Goal: Information Seeking & Learning: Learn about a topic

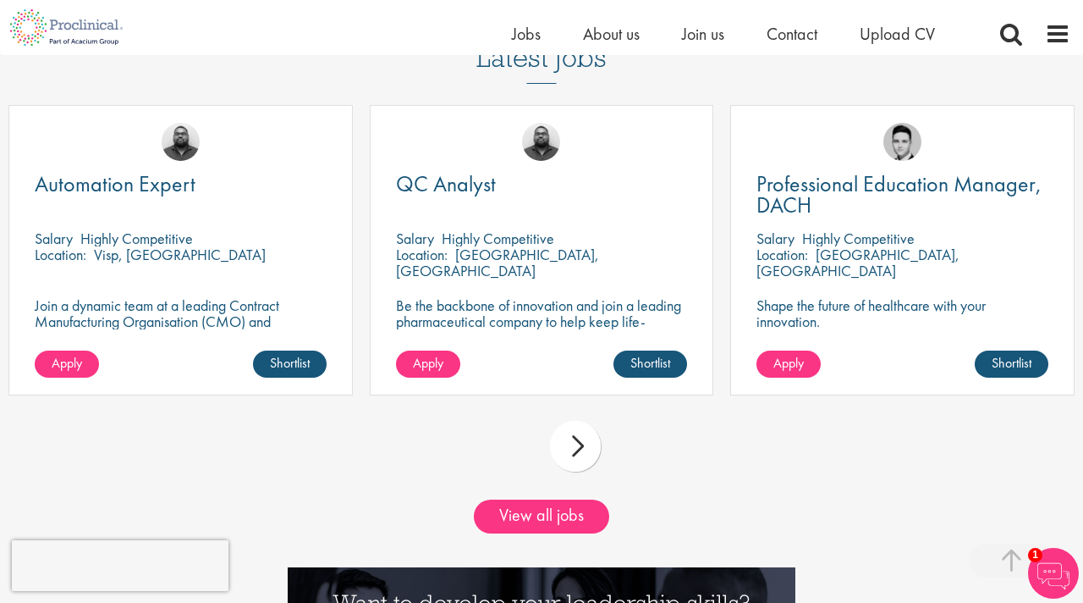
scroll to position [1472, 0]
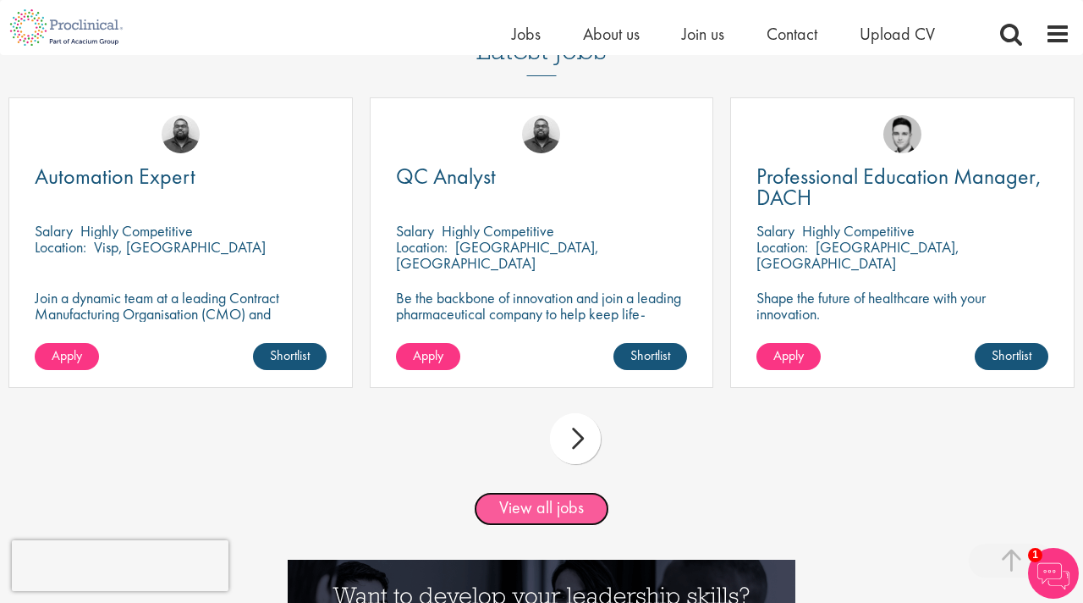
click at [504, 504] on link "View all jobs" at bounding box center [541, 509] width 135 height 34
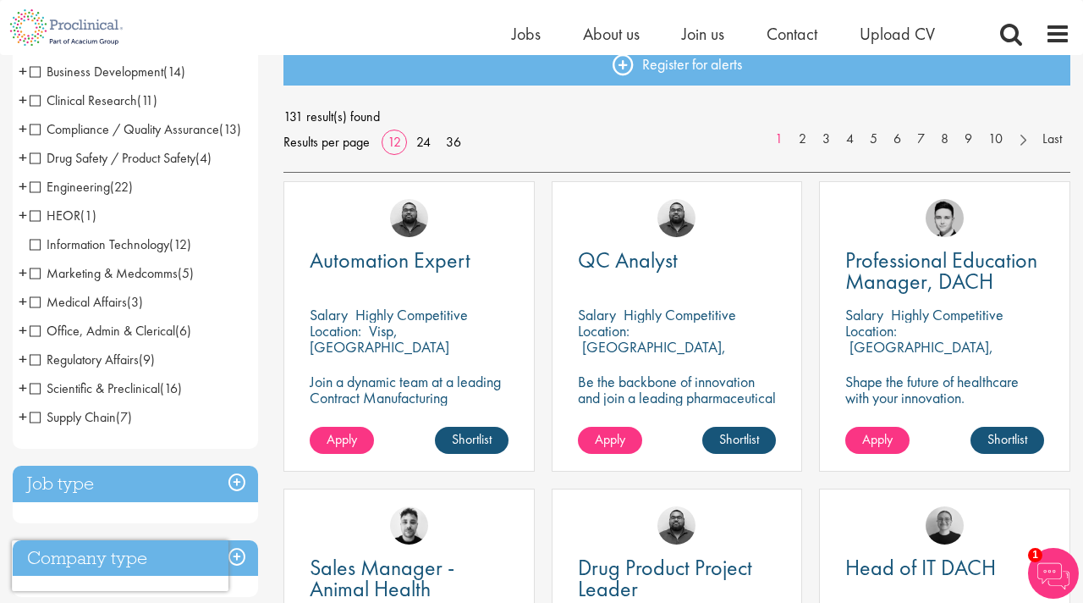
scroll to position [186, 0]
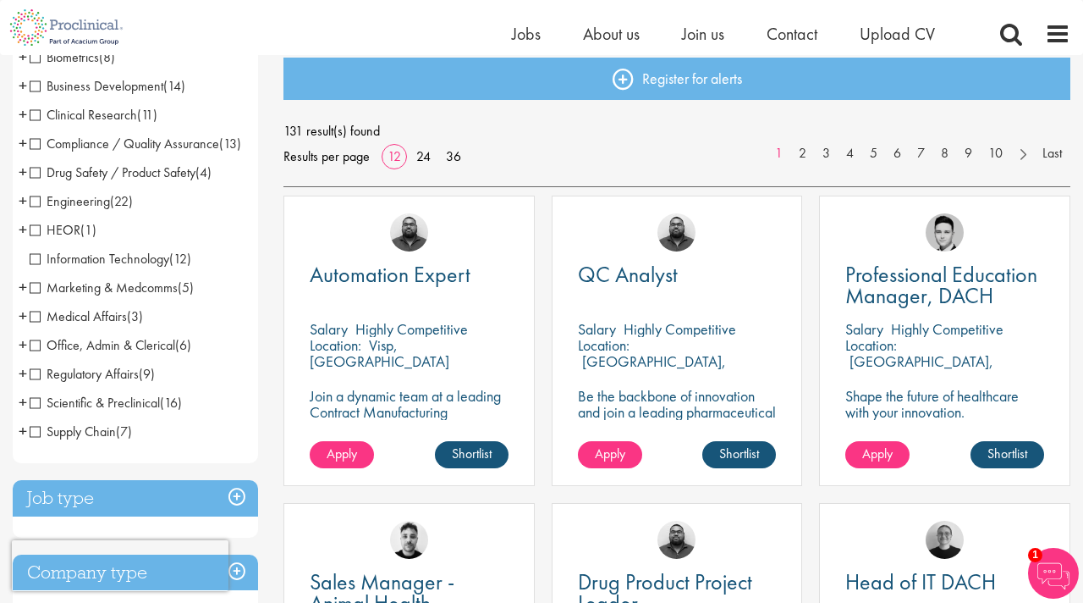
click at [35, 411] on span "Scientific & Preclinical" at bounding box center [95, 403] width 130 height 18
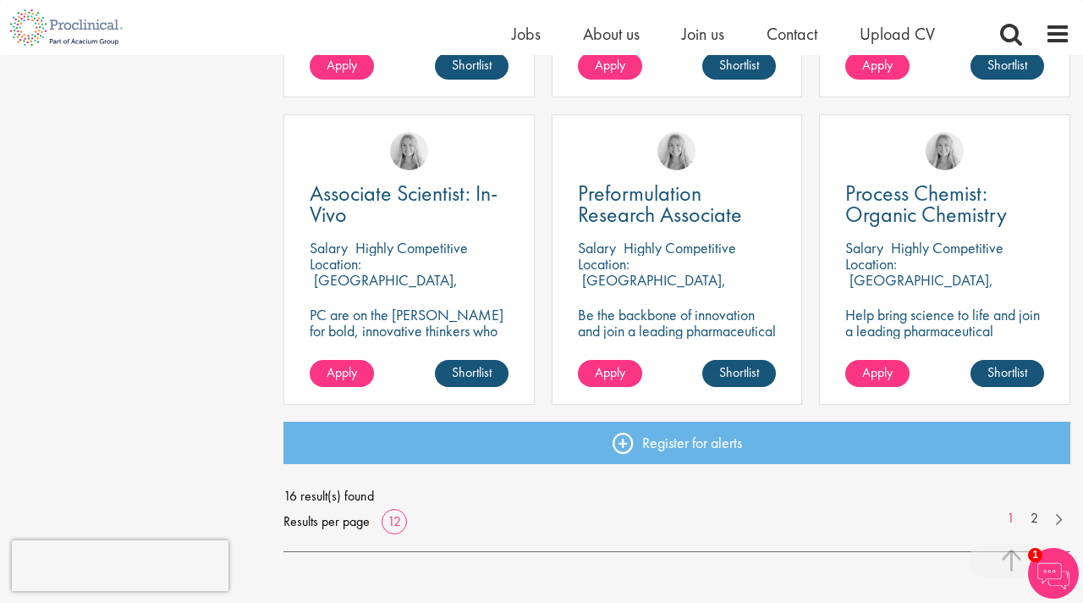
scroll to position [1203, 0]
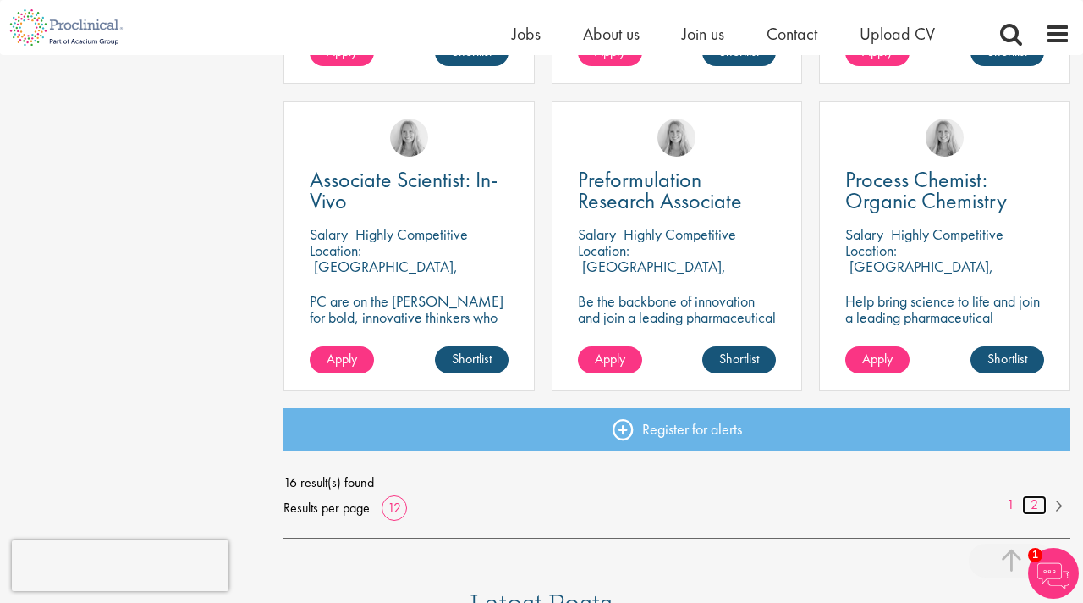
click at [1033, 505] on link "2" at bounding box center [1034, 504] width 25 height 19
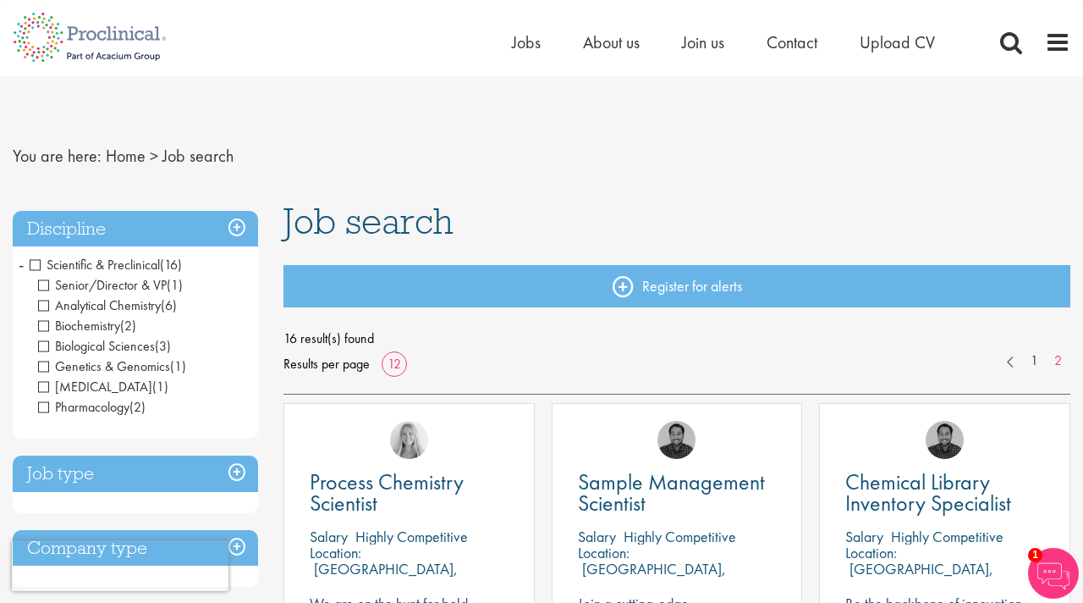
click at [40, 264] on span "Scientific & Preclinical" at bounding box center [95, 265] width 130 height 18
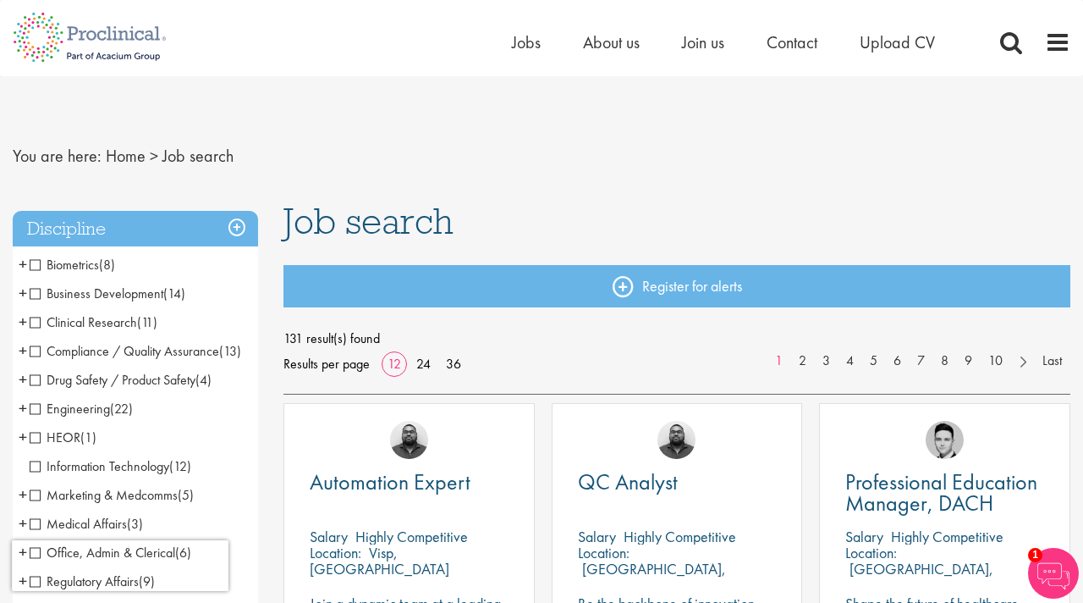
click at [37, 320] on span "Clinical Research" at bounding box center [83, 322] width 107 height 18
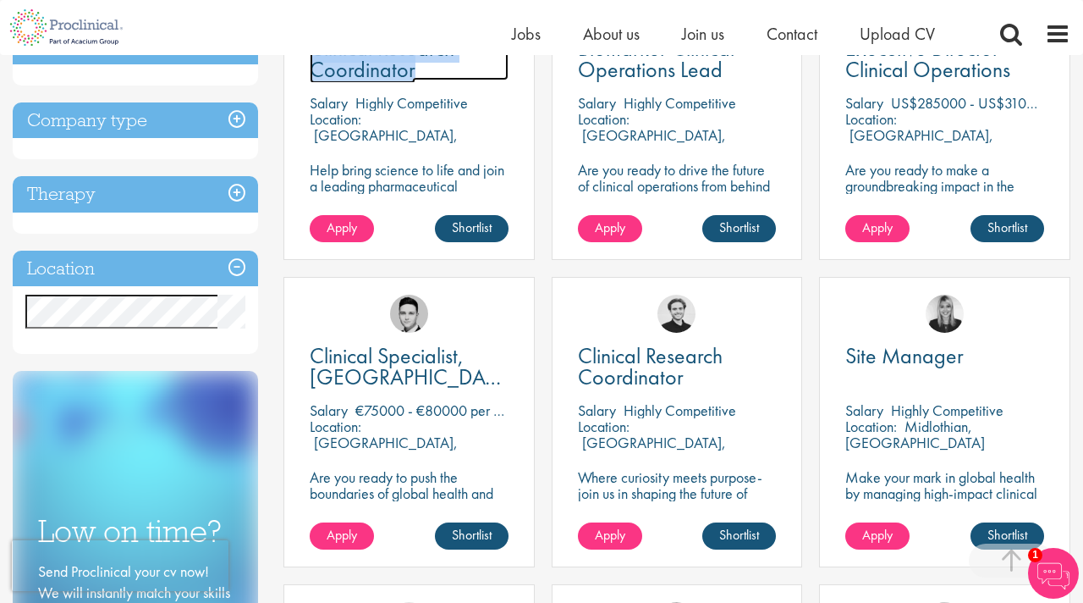
scroll to position [422, 0]
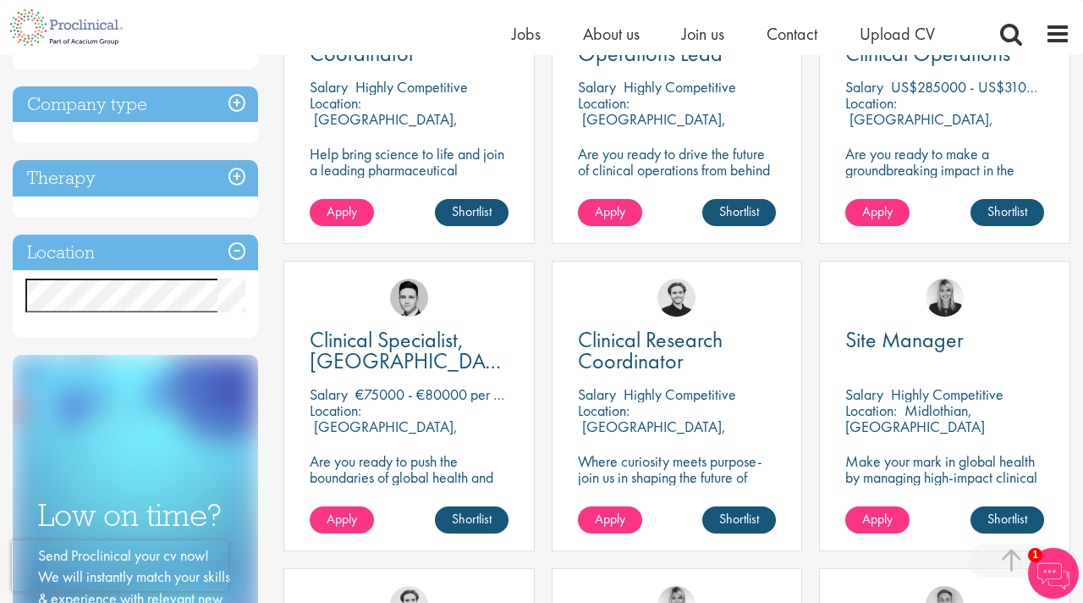
click at [113, 260] on h3 "Location" at bounding box center [135, 252] width 245 height 36
click at [63, 250] on h3 "Location" at bounding box center [135, 252] width 245 height 36
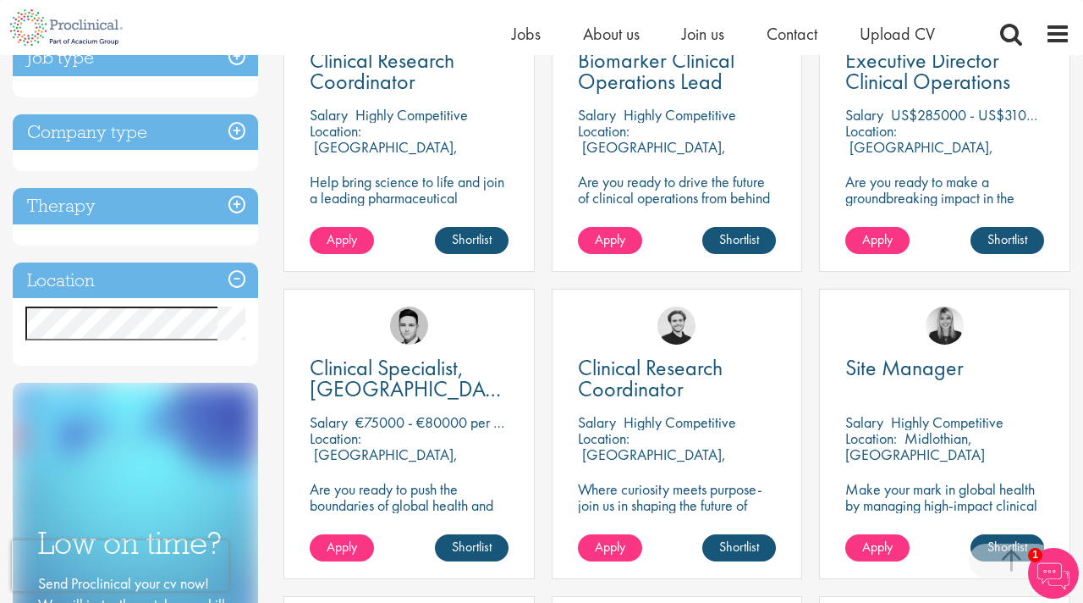
scroll to position [402, 0]
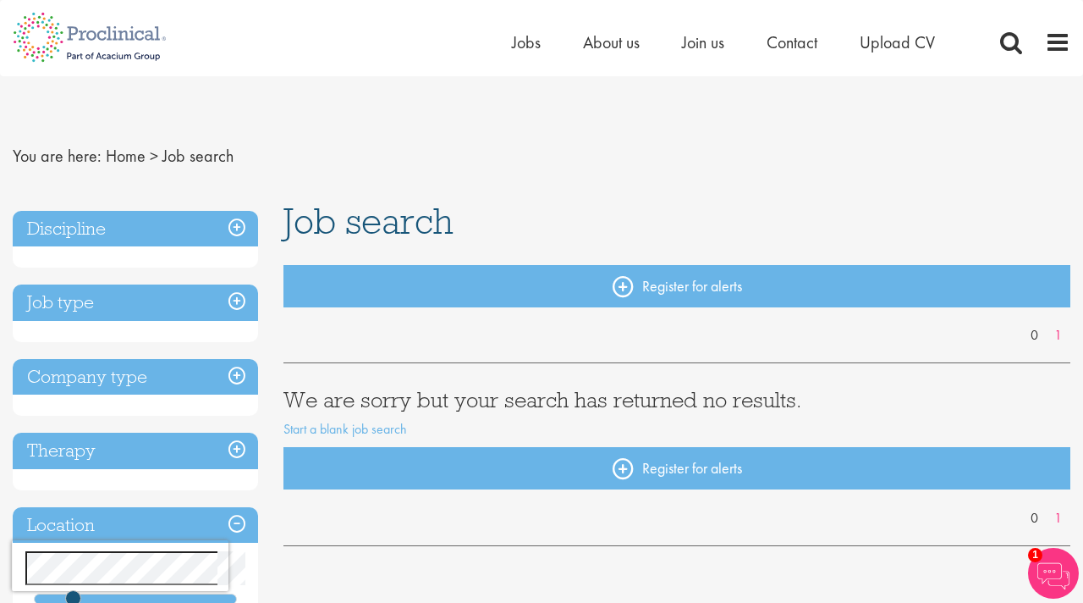
click at [126, 233] on h3 "Discipline" at bounding box center [135, 229] width 245 height 36
click at [233, 224] on h3 "Discipline" at bounding box center [135, 229] width 245 height 36
click at [234, 229] on h3 "Discipline" at bounding box center [135, 229] width 245 height 36
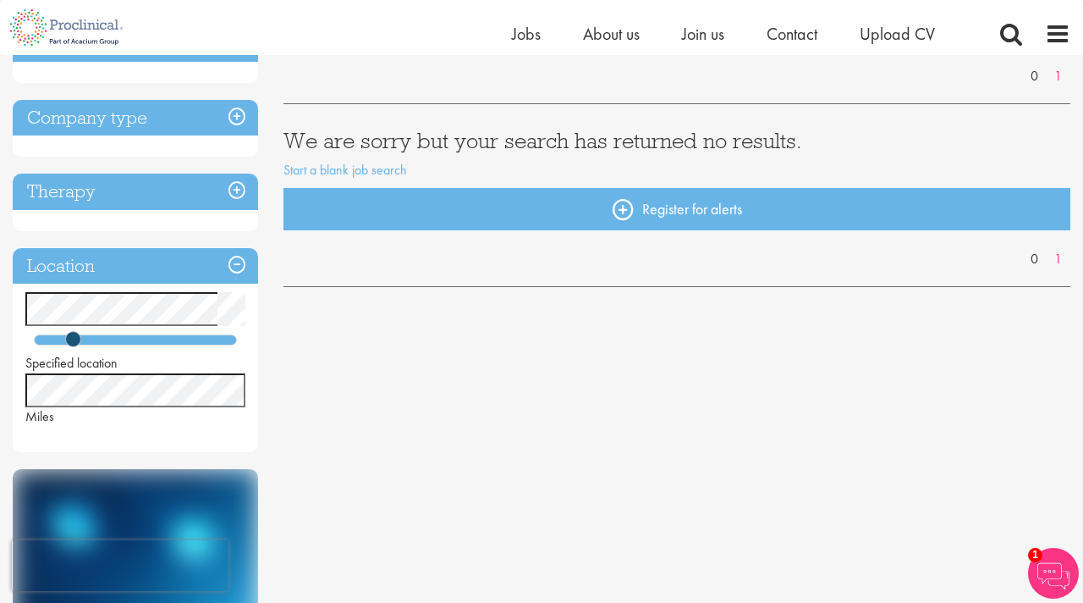
scroll to position [240, 0]
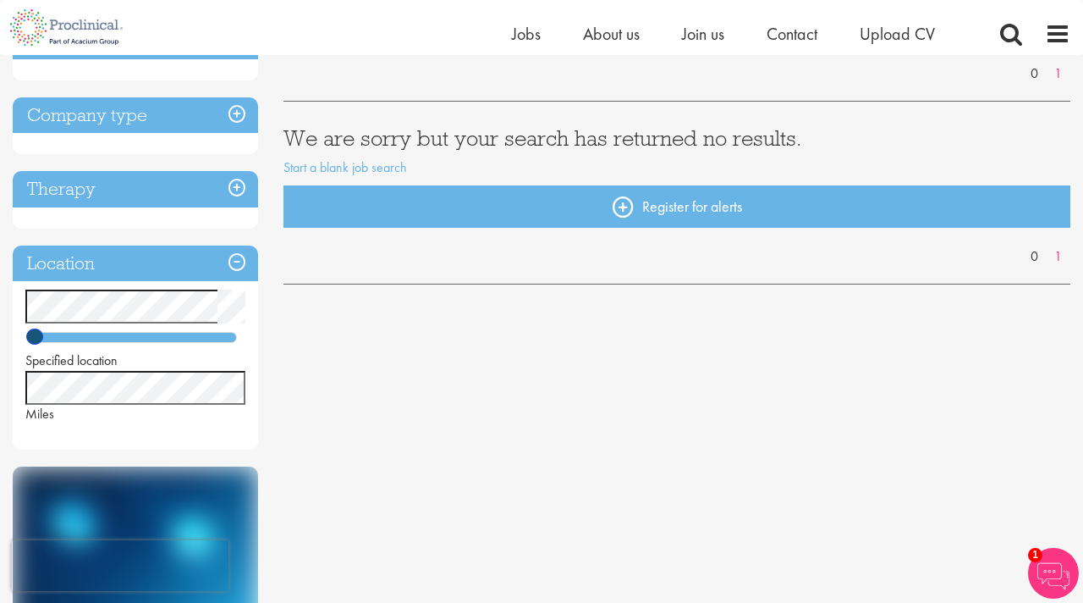
drag, startPoint x: 73, startPoint y: 335, endPoint x: 0, endPoint y: 344, distance: 73.3
click at [0, 344] on div "You are here: Home > Job search Discipline Job type Company type Therapy Locati…" at bounding box center [541, 362] width 1083 height 1094
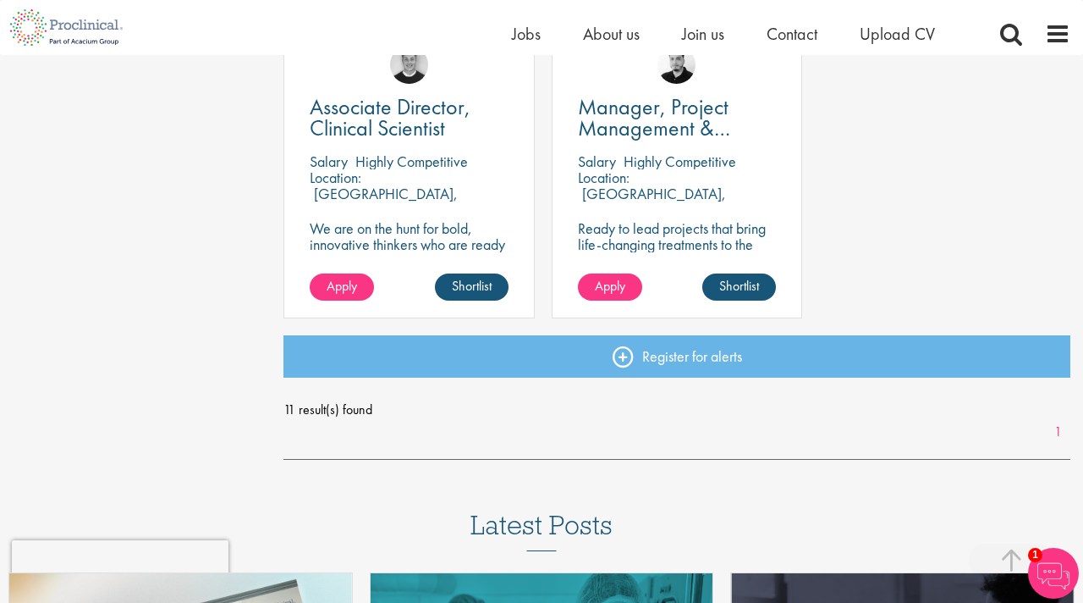
scroll to position [1273, 0]
